Goal: Information Seeking & Learning: Learn about a topic

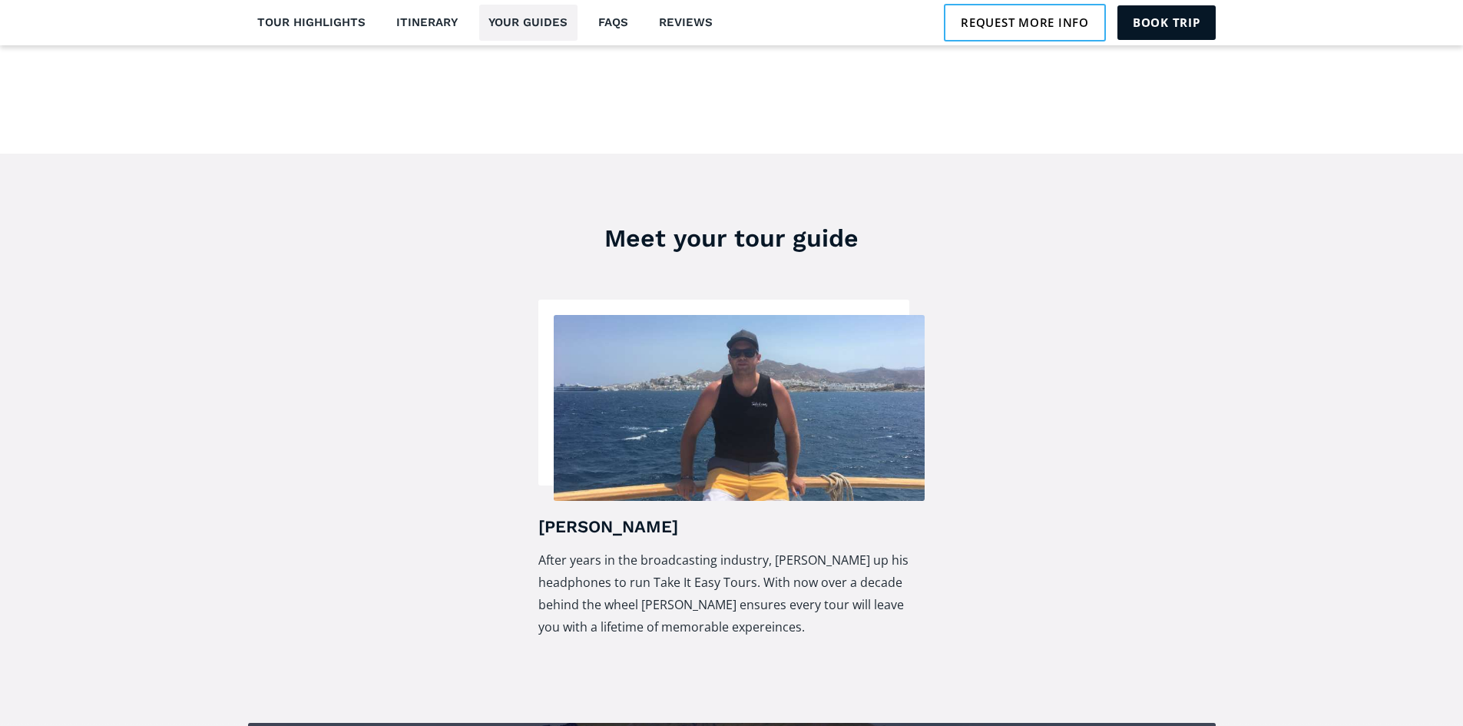
scroll to position [2763, 0]
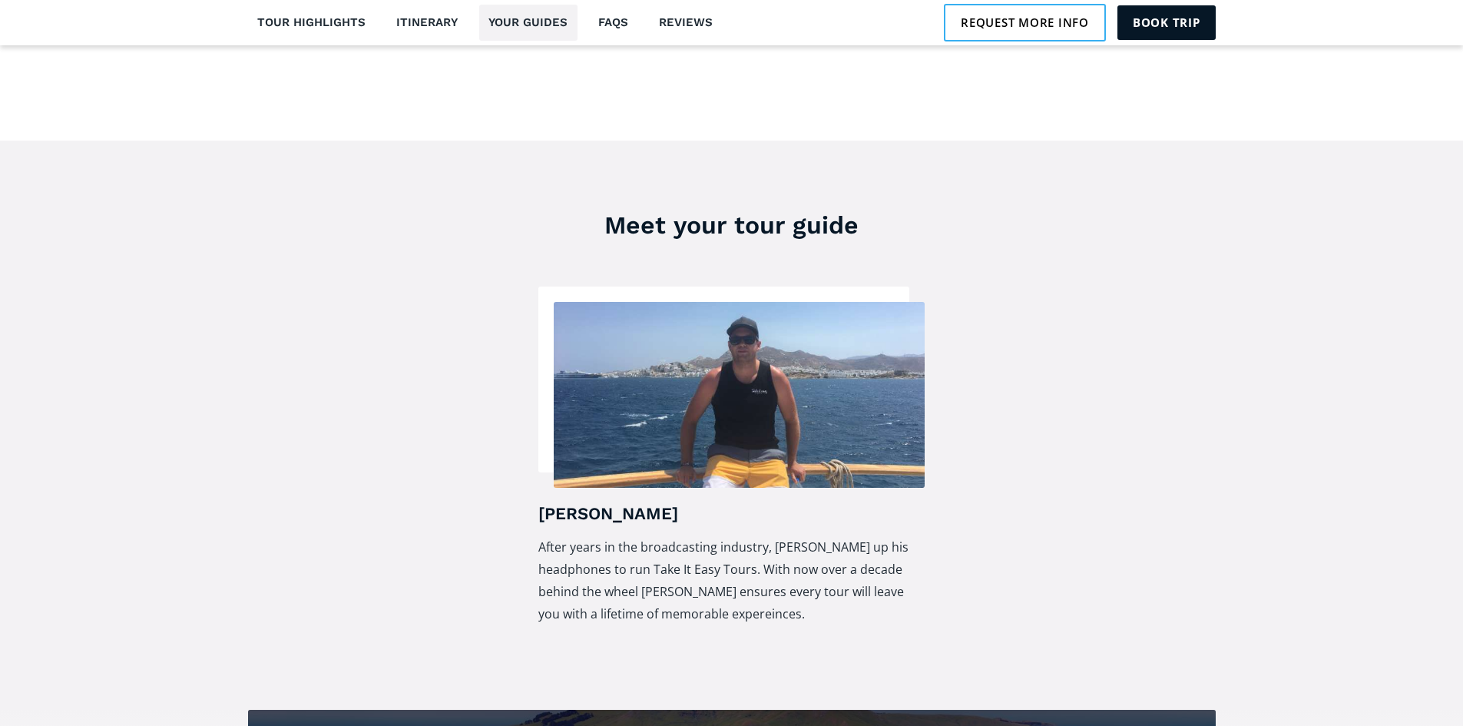
click at [770, 416] on img at bounding box center [740, 395] width 372 height 186
click at [745, 388] on img at bounding box center [740, 395] width 372 height 186
click at [739, 352] on img at bounding box center [740, 395] width 372 height 186
click at [739, 350] on img at bounding box center [740, 395] width 372 height 186
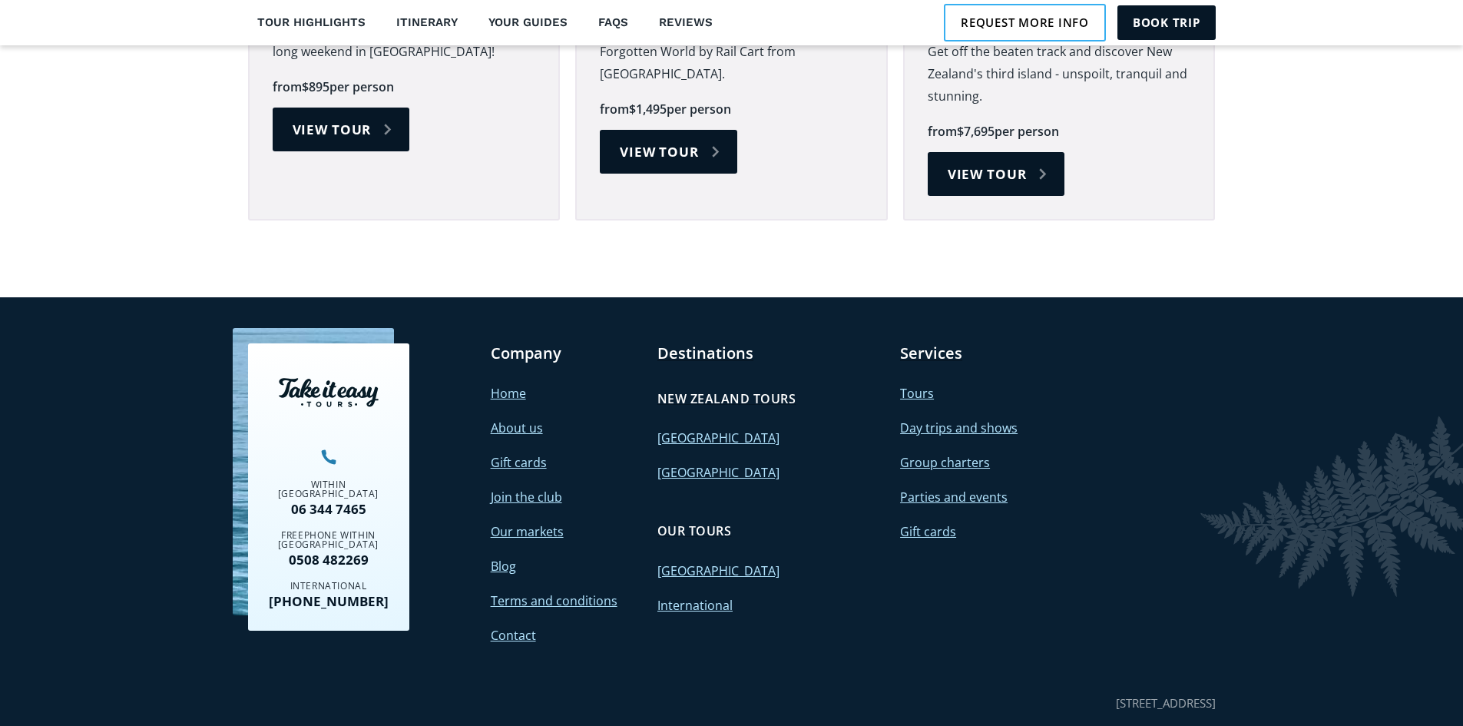
scroll to position [5270, 0]
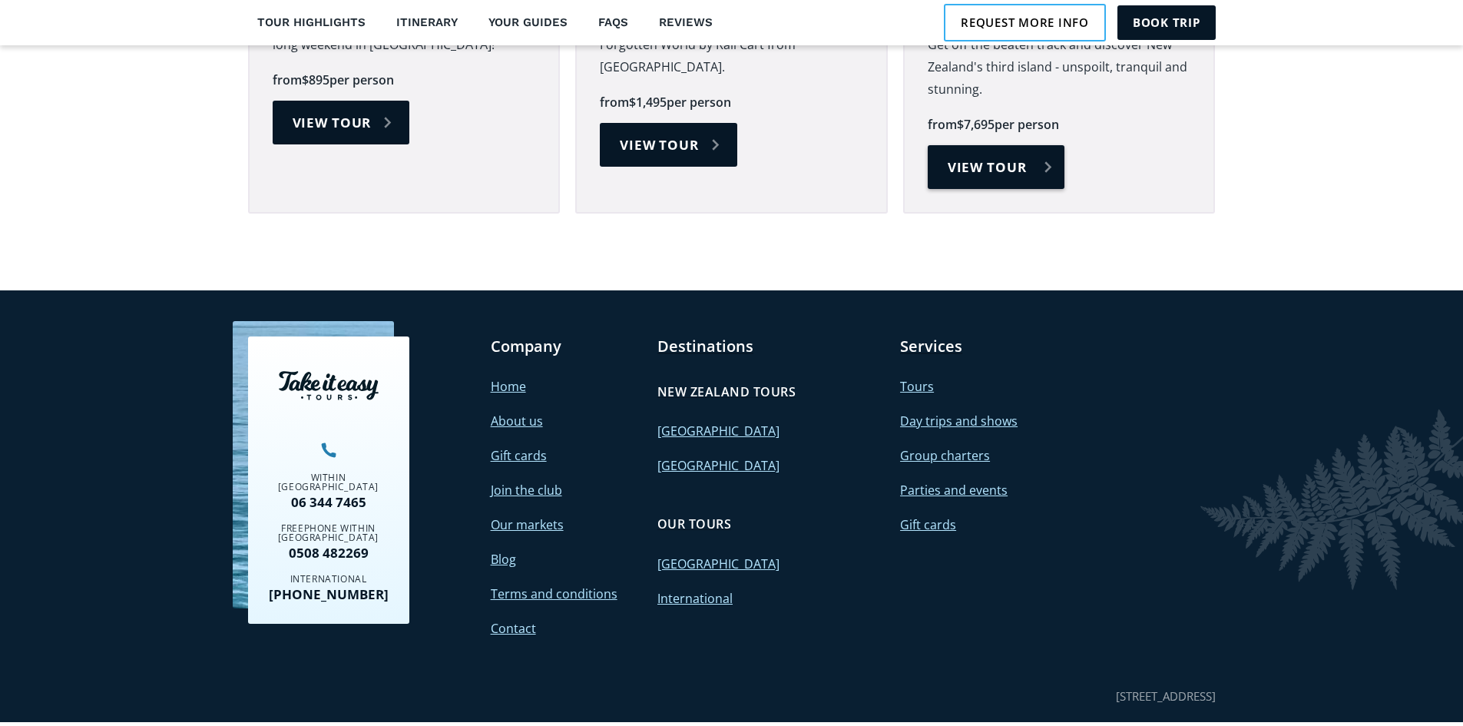
click at [975, 145] on link "View tour" at bounding box center [996, 167] width 137 height 44
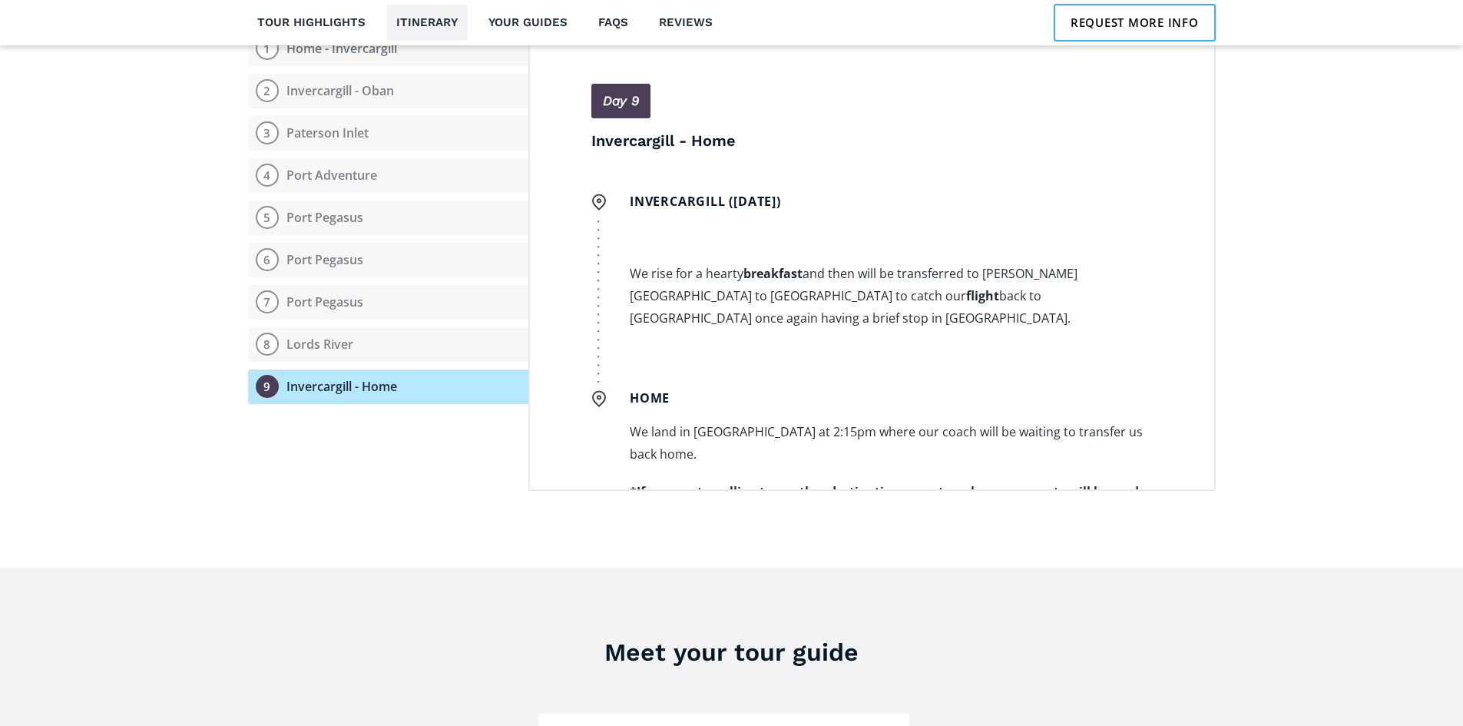
scroll to position [4332, 0]
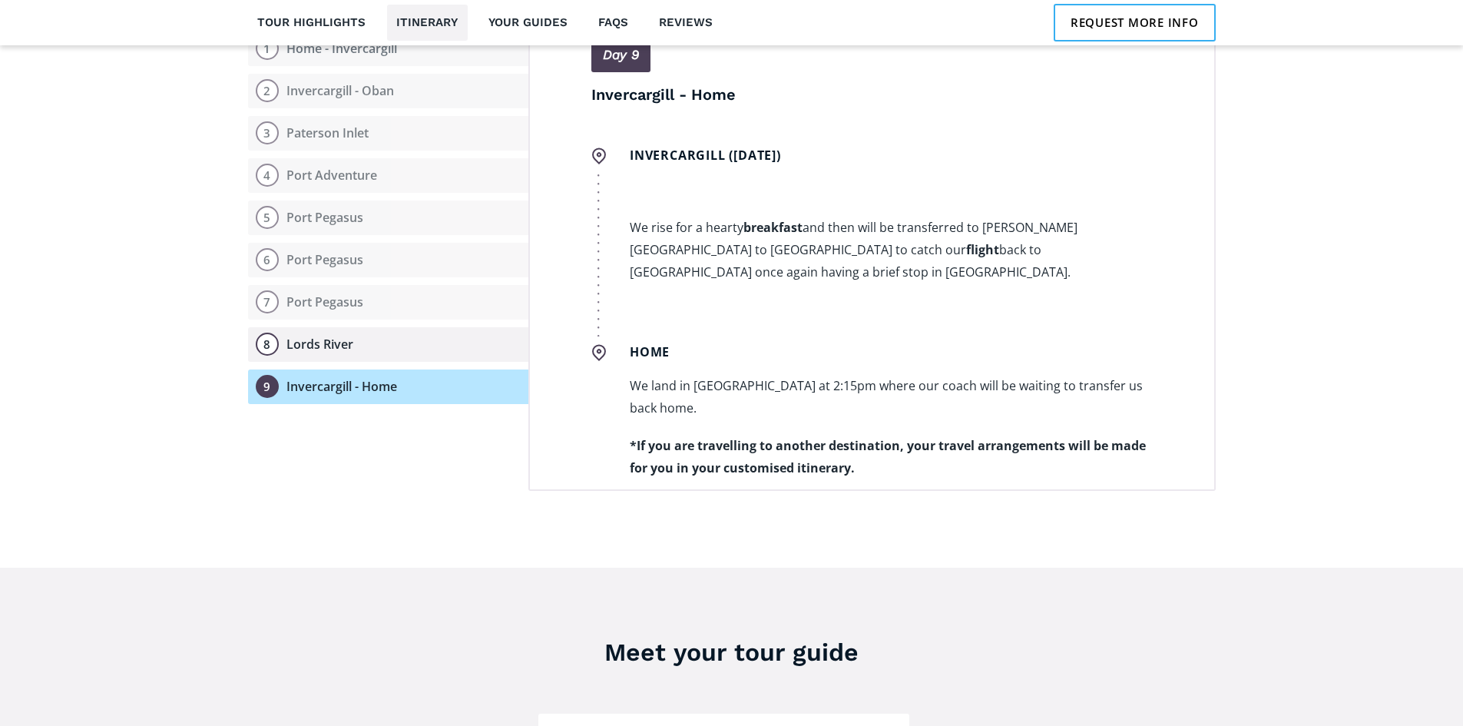
click at [277, 333] on div "8" at bounding box center [267, 344] width 23 height 23
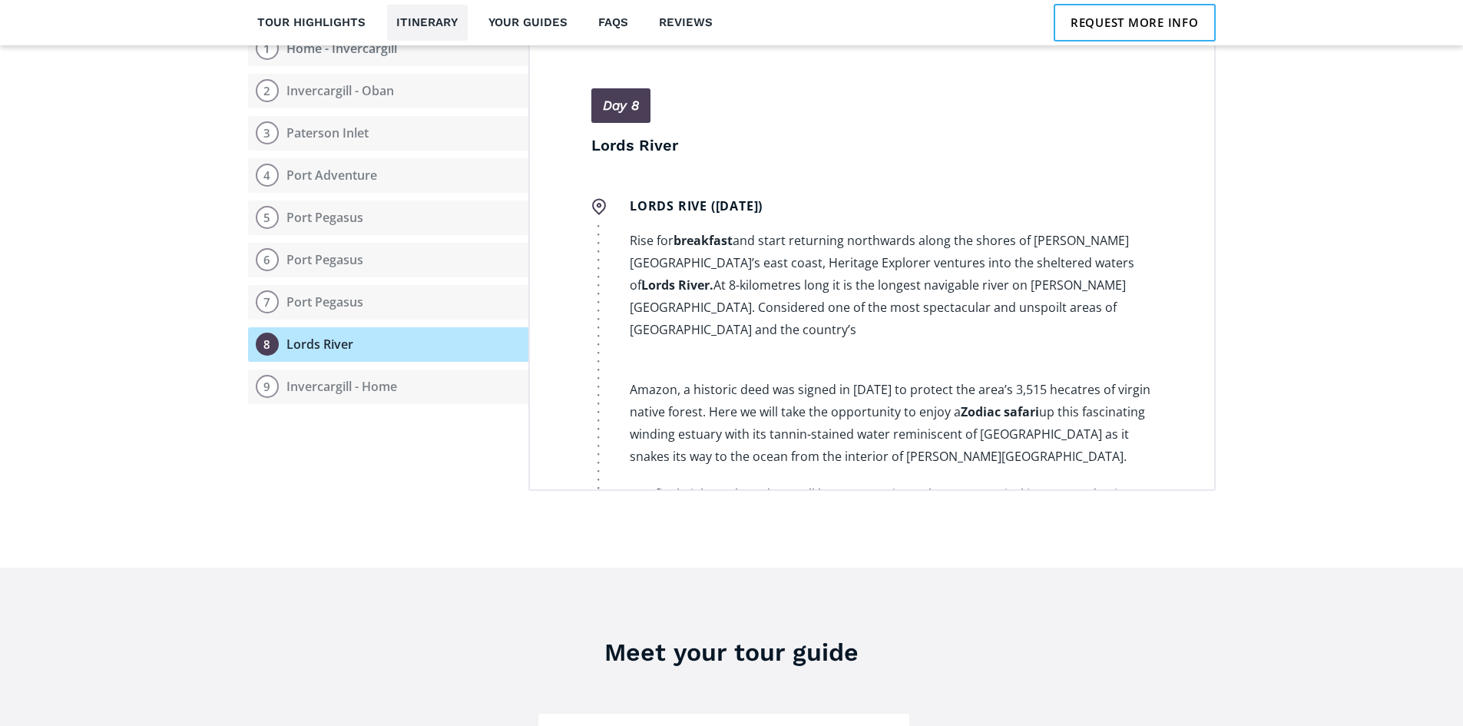
scroll to position [3665, 0]
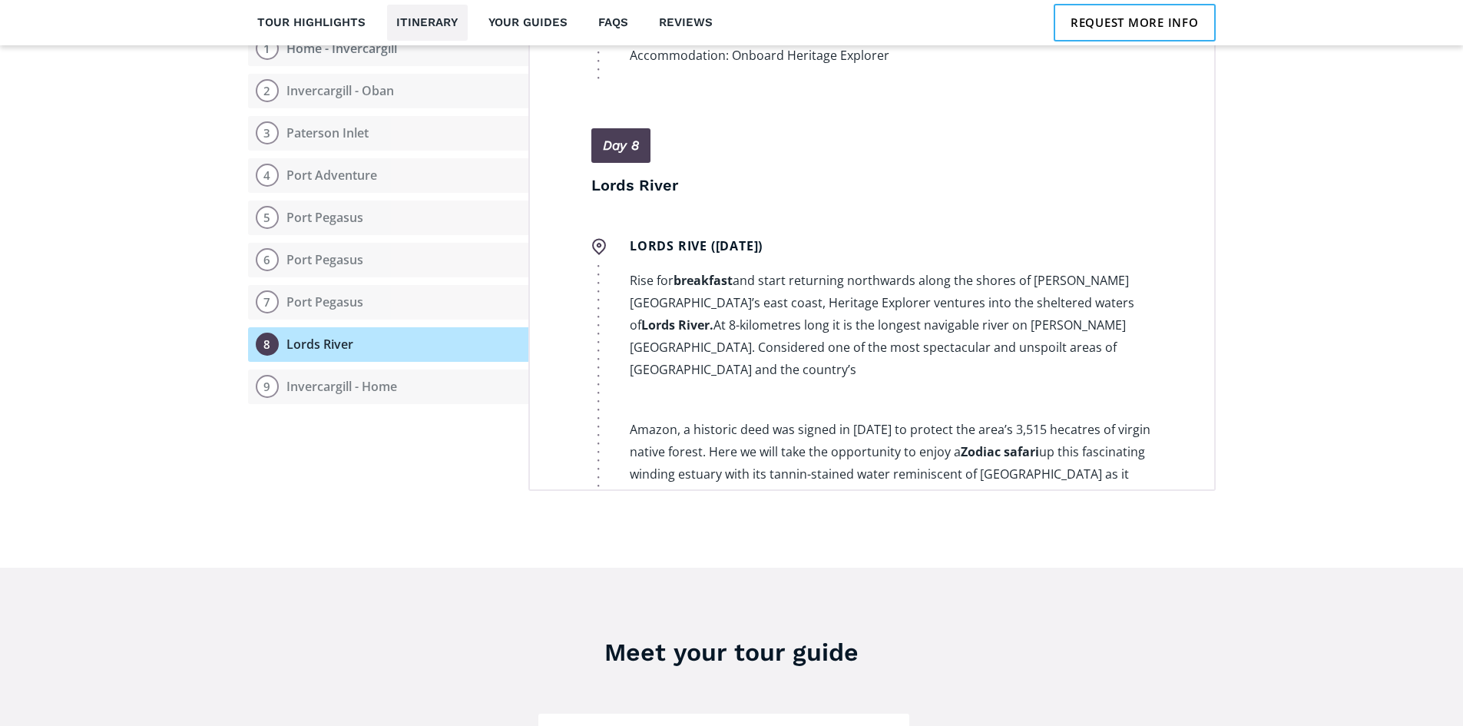
click at [277, 333] on div "8" at bounding box center [267, 344] width 23 height 23
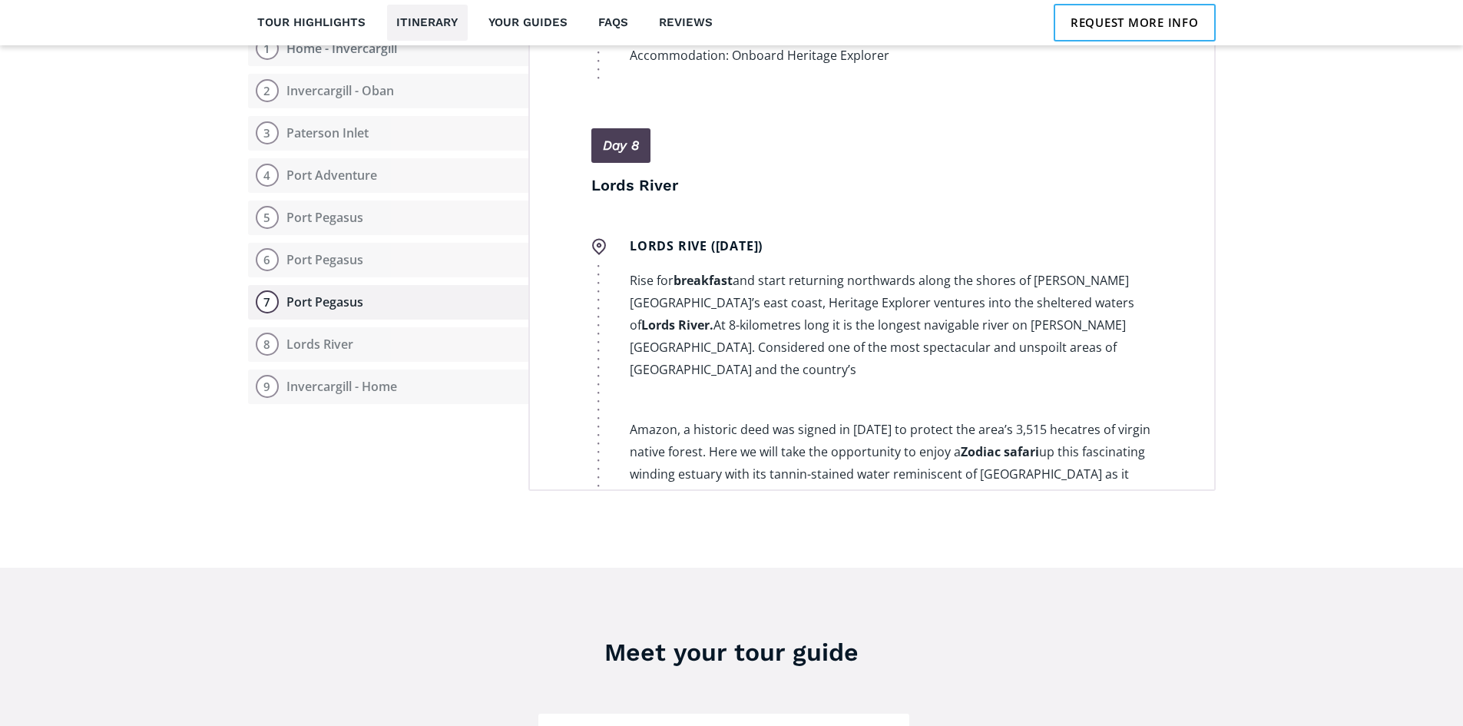
click at [306, 294] on div "Port Pegasus" at bounding box center [324, 302] width 77 height 16
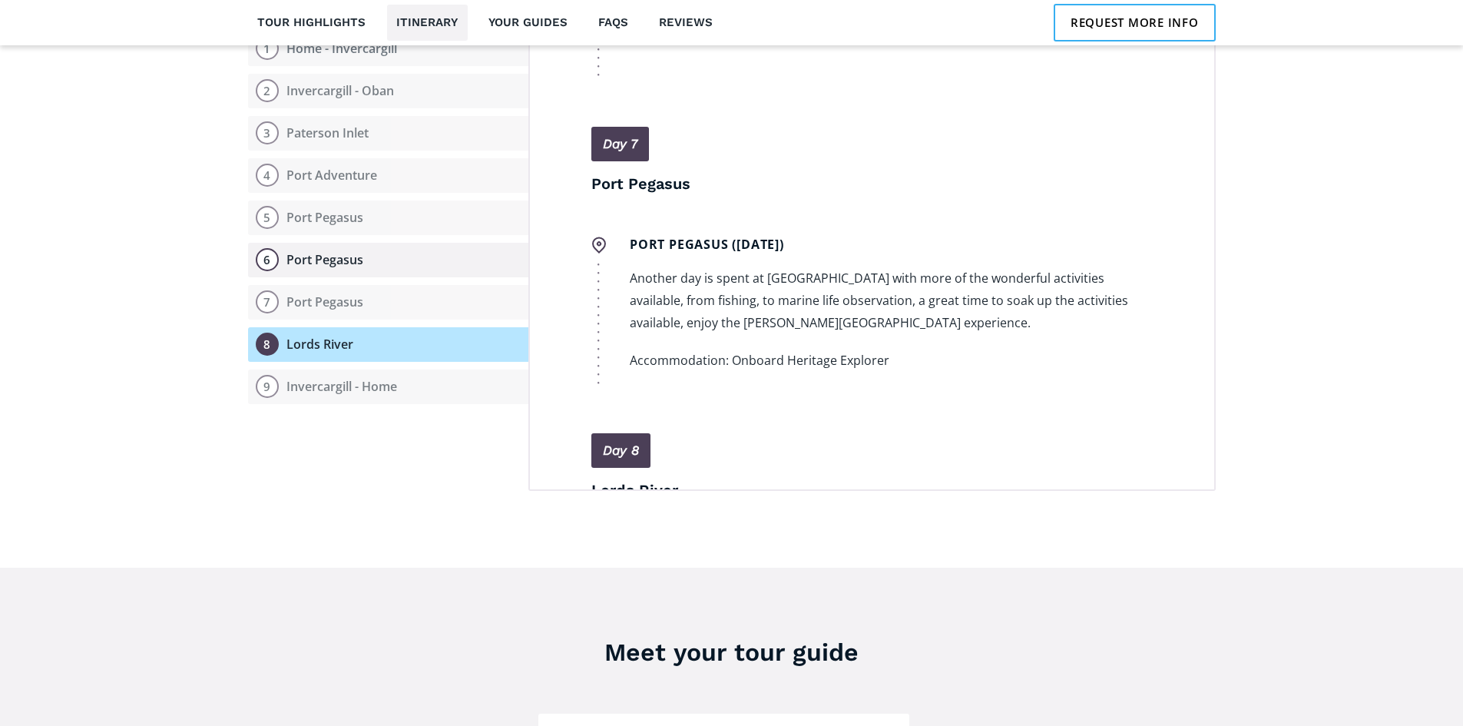
scroll to position [3358, 0]
click at [328, 252] on div "Port Pegasus" at bounding box center [324, 260] width 77 height 16
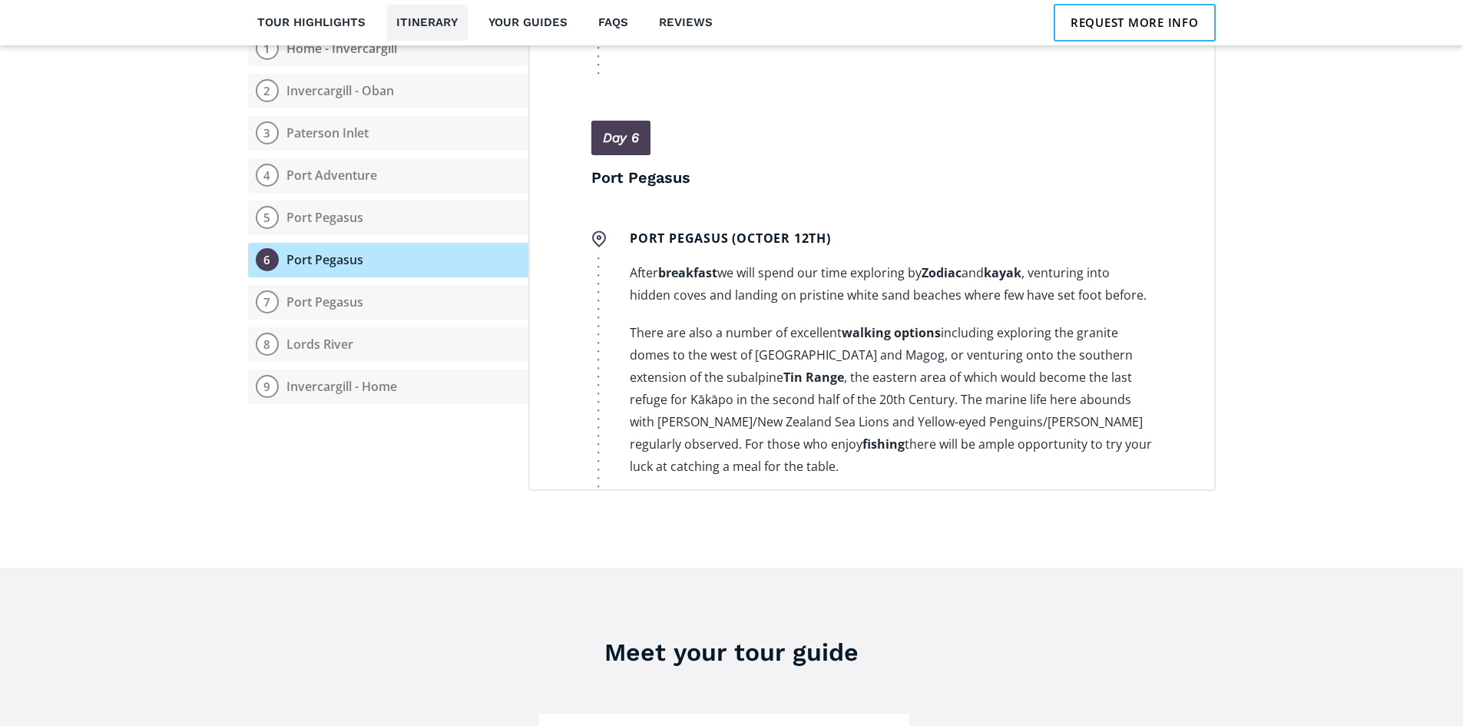
scroll to position [2864, 0]
